Goal: Task Accomplishment & Management: Manage account settings

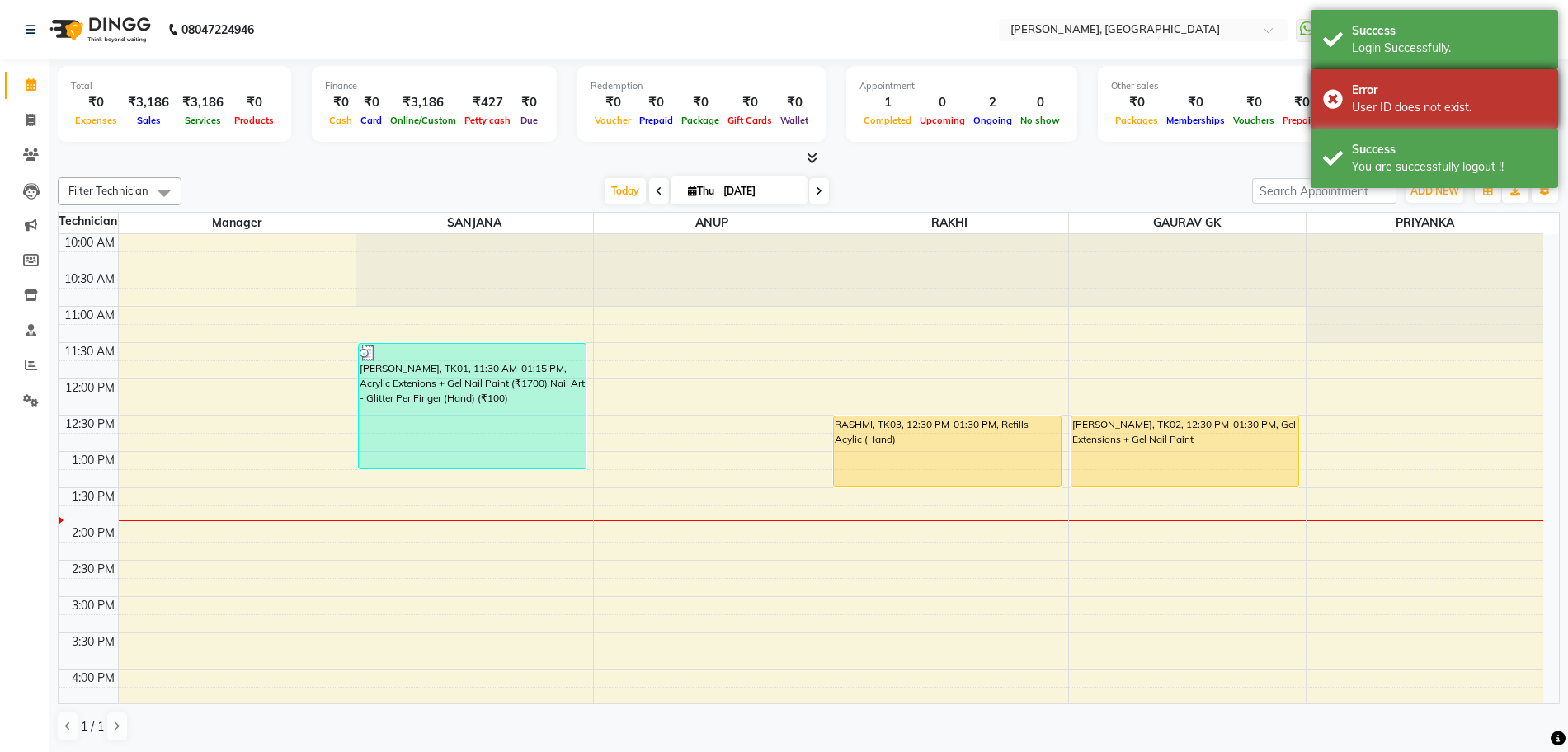
click at [1327, 102] on div "Error User ID does not exist." at bounding box center [1434, 98] width 248 height 59
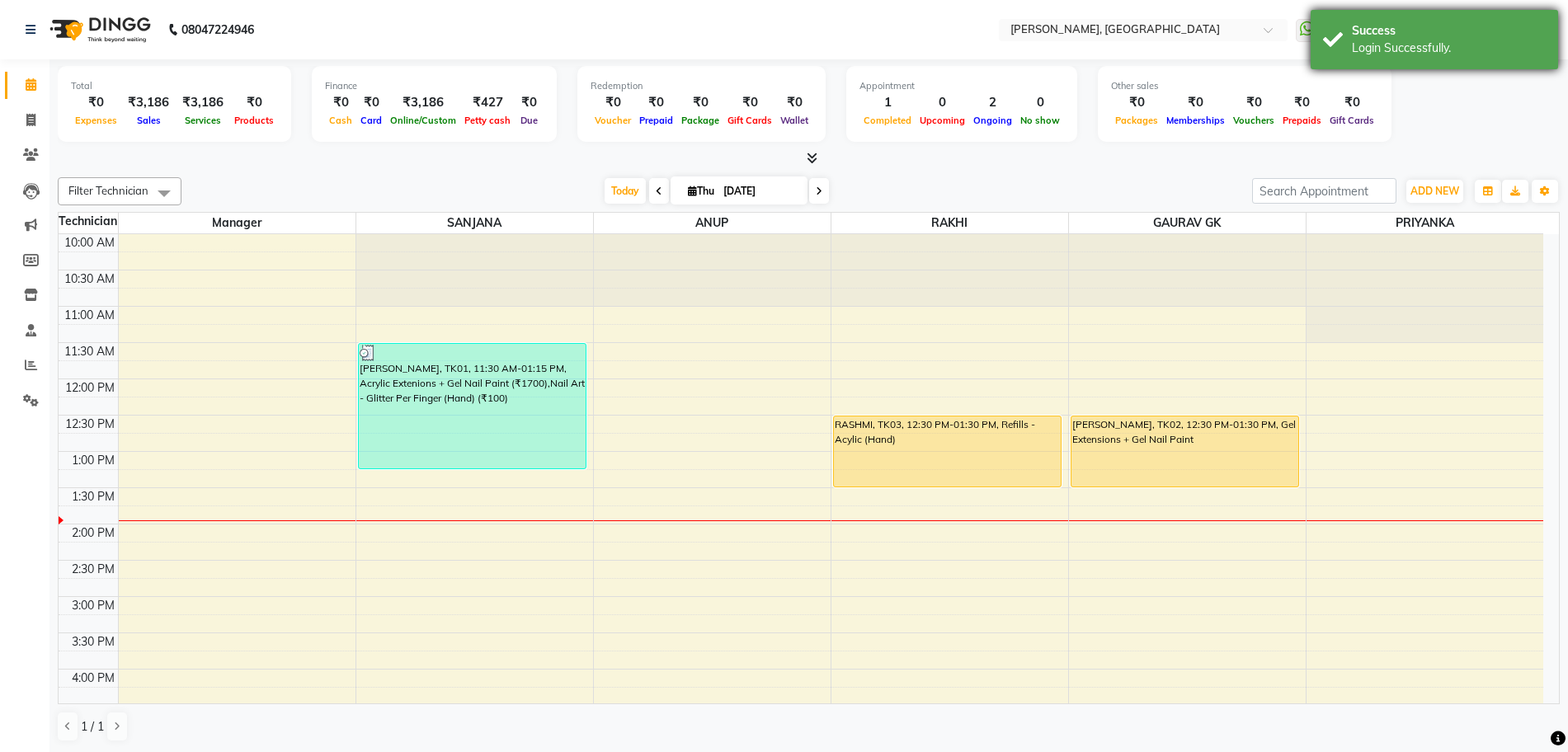
click at [1331, 42] on div "Success Login Successfully." at bounding box center [1434, 39] width 248 height 59
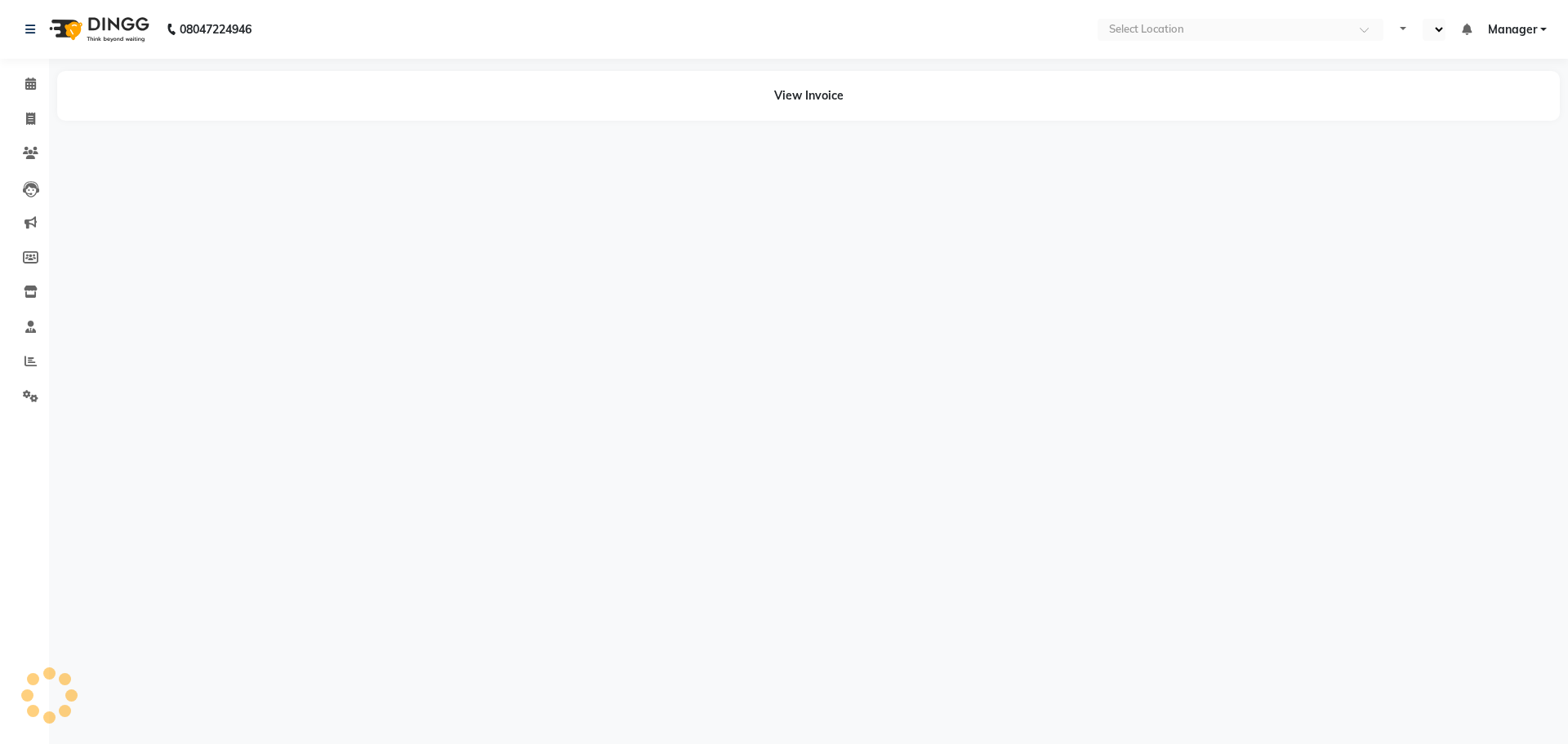
select select "en"
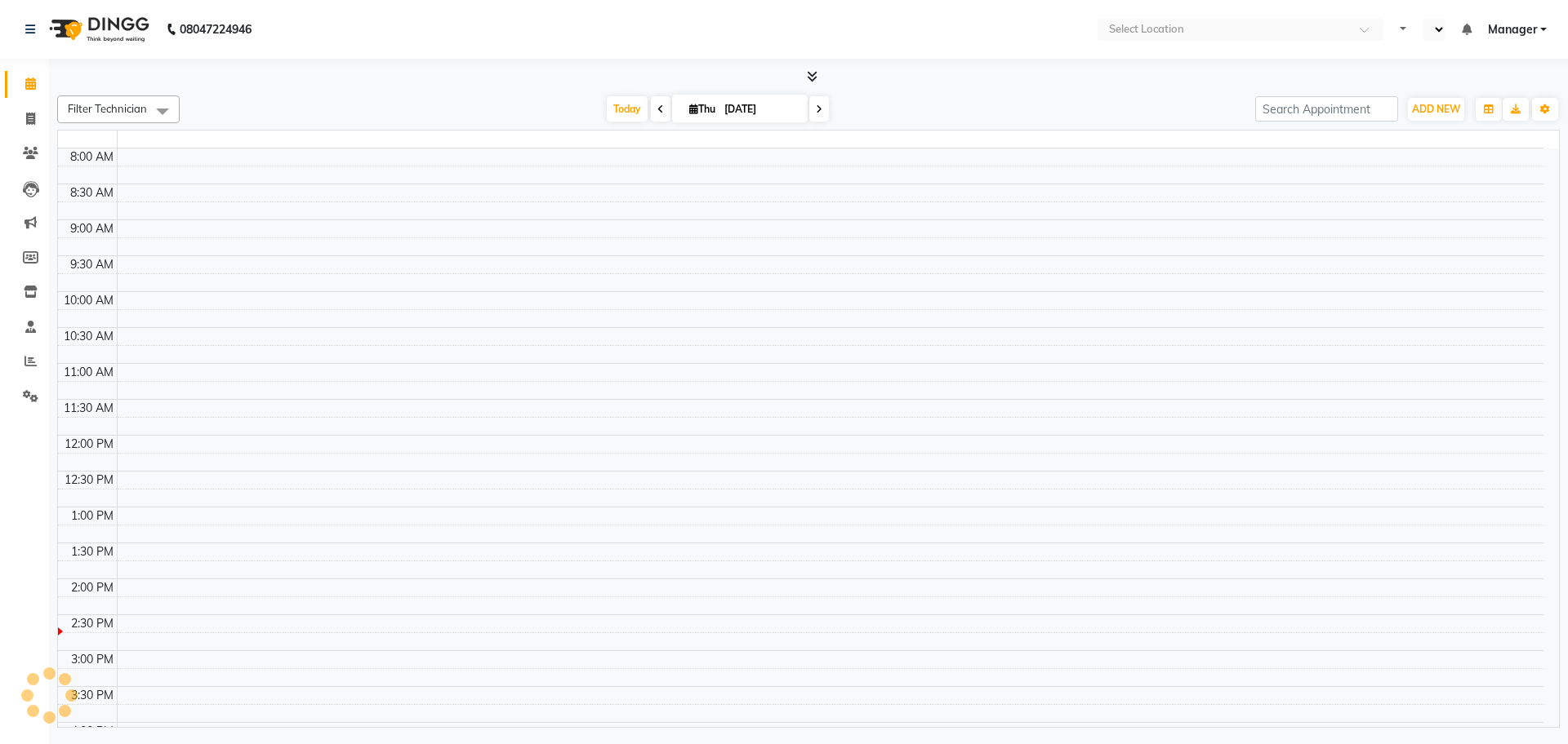
select select "en"
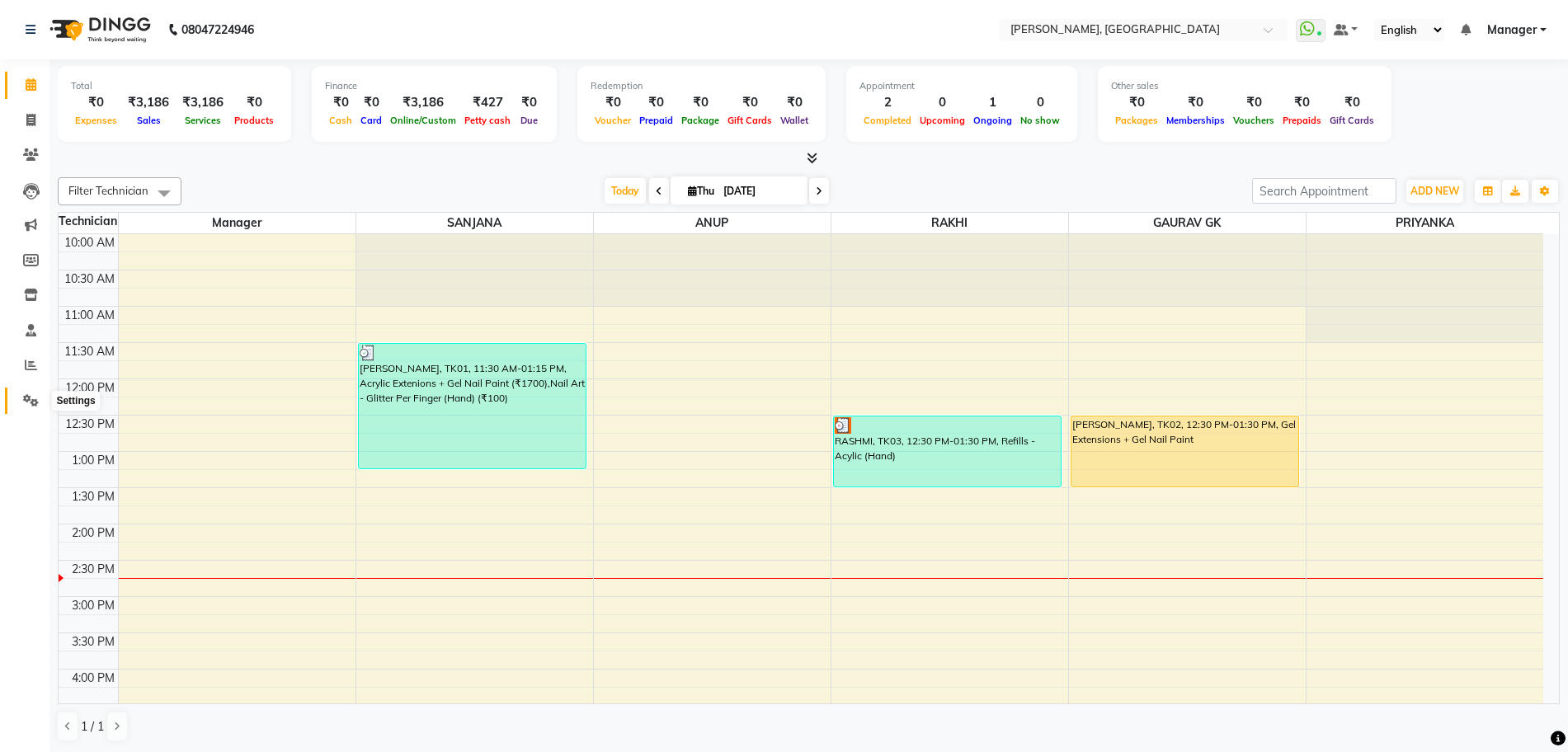
click at [19, 395] on span at bounding box center [31, 400] width 29 height 19
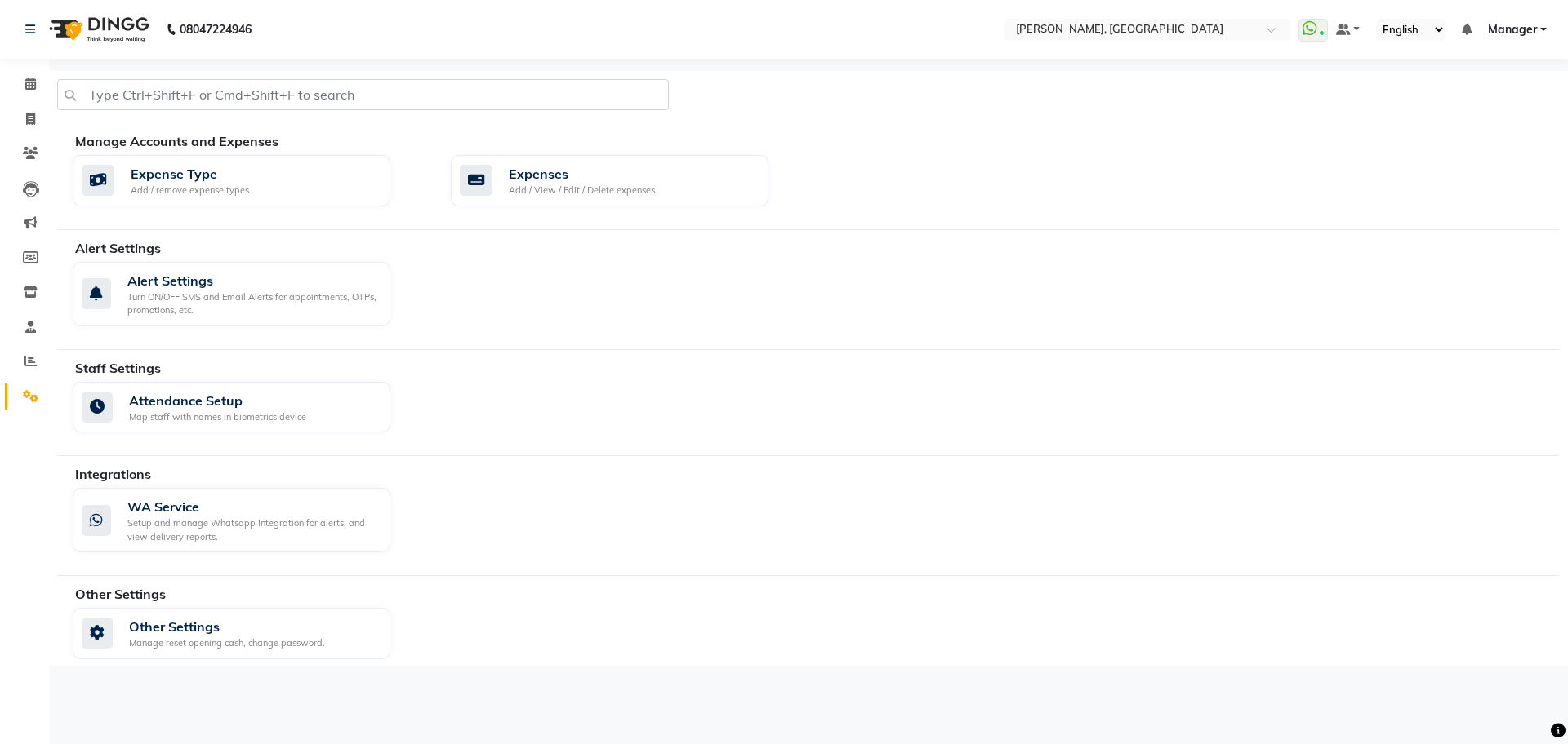
click at [1506, 30] on span "Manager" at bounding box center [1512, 30] width 49 height 17
click at [1466, 123] on link "Sign out" at bounding box center [1462, 112] width 149 height 25
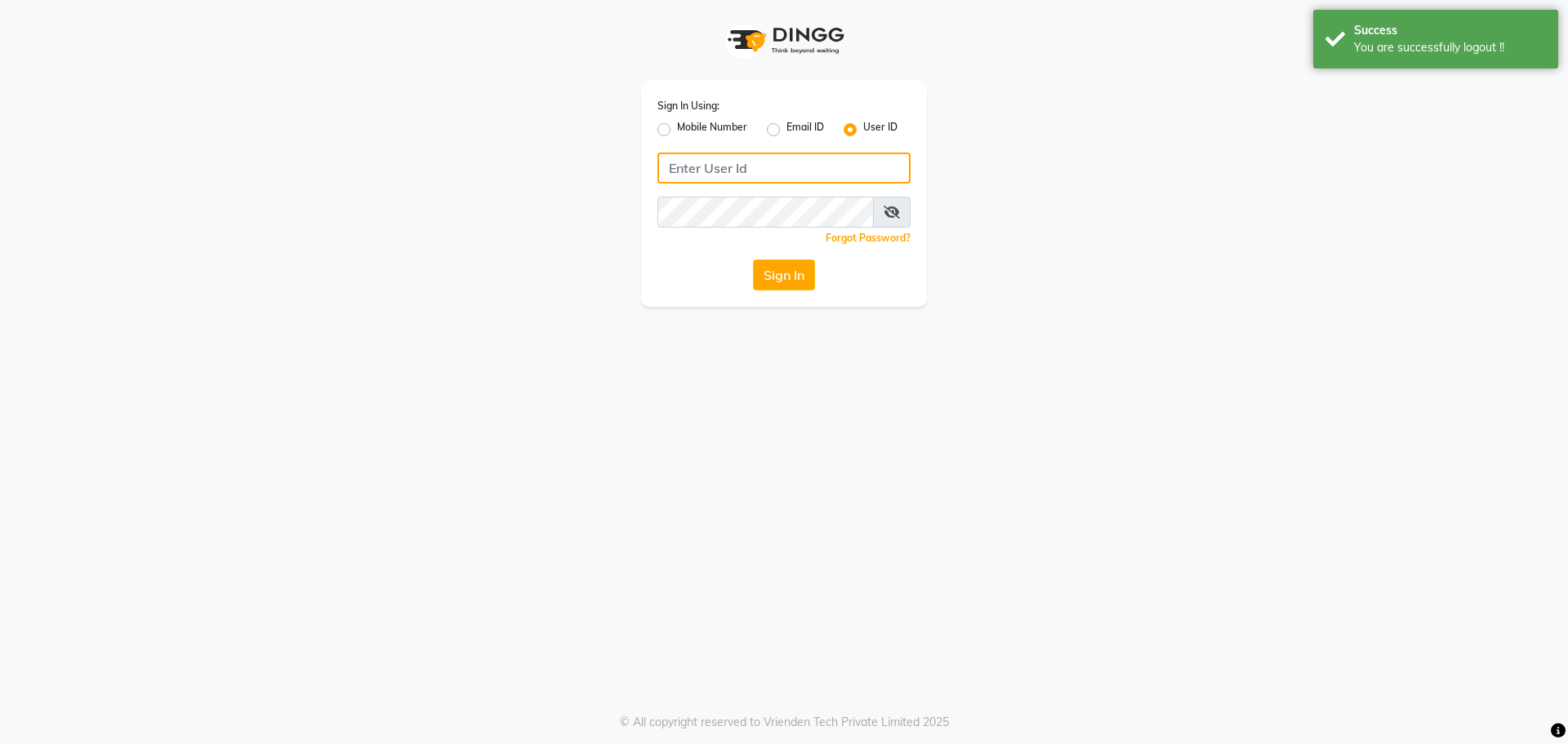
type input "9611506242"
click at [677, 128] on label "Mobile Number" at bounding box center [712, 129] width 70 height 19
click at [677, 128] on input "Mobile Number" at bounding box center [682, 124] width 11 height 11
radio input "true"
radio input "false"
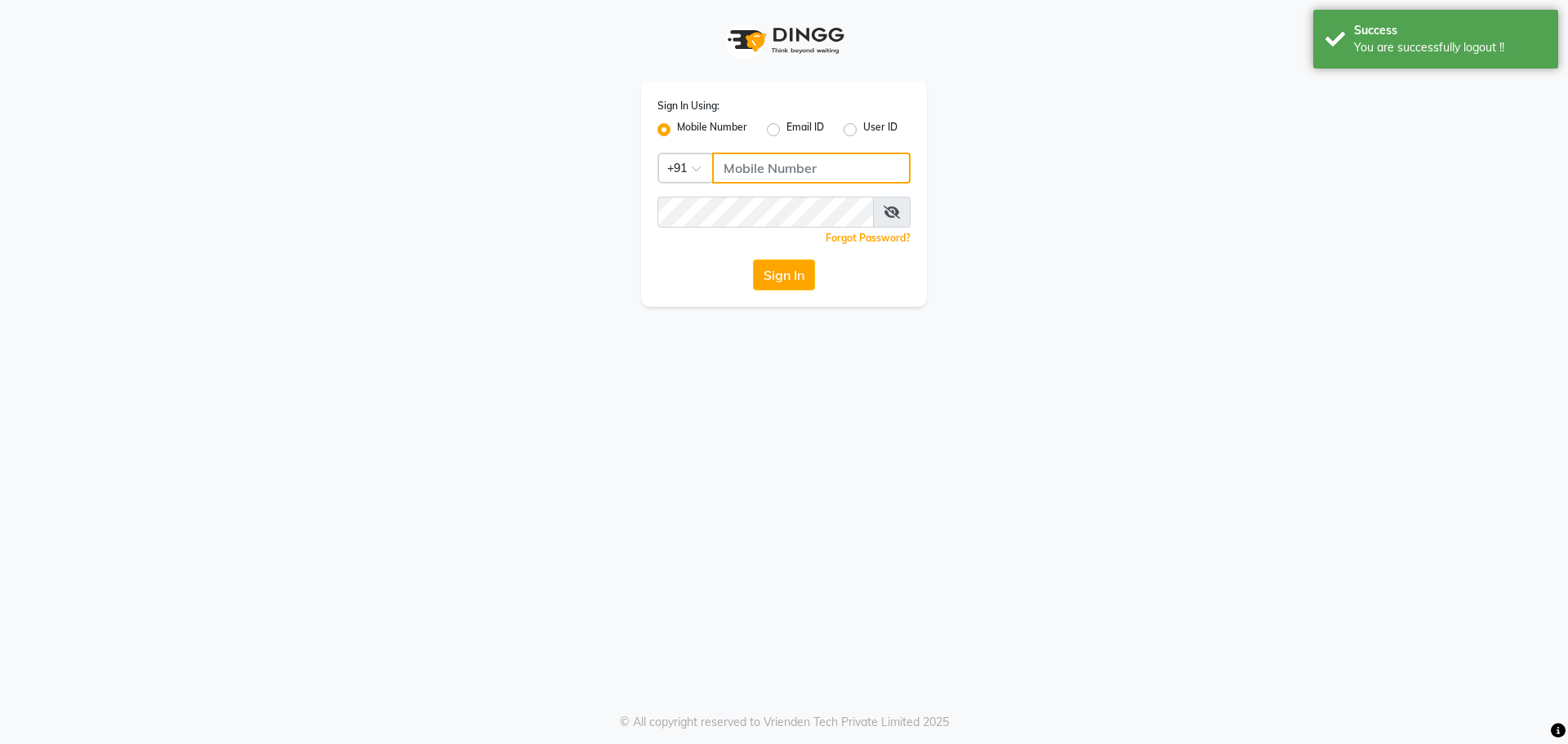
click at [750, 171] on input "Username" at bounding box center [811, 168] width 199 height 31
click at [787, 167] on input "9611506242" at bounding box center [811, 168] width 199 height 31
type input "7259892606"
click at [801, 280] on button "Sign In" at bounding box center [784, 275] width 62 height 31
